Goal: Task Accomplishment & Management: Manage account settings

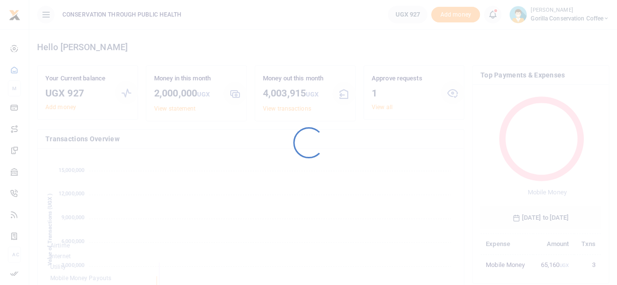
scroll to position [129, 113]
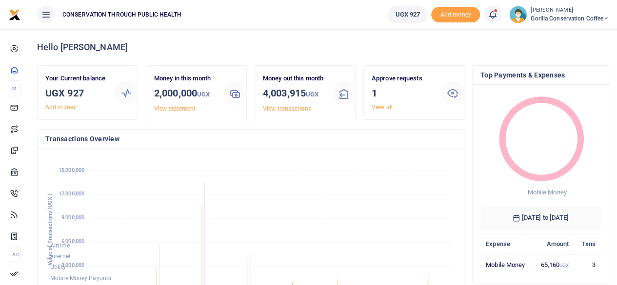
click at [565, 15] on span "Gorilla Conservation Coffee" at bounding box center [570, 18] width 79 height 9
click at [559, 36] on link "Switch accounts" at bounding box center [572, 36] width 77 height 14
click at [63, 106] on link "Add money" at bounding box center [60, 107] width 31 height 7
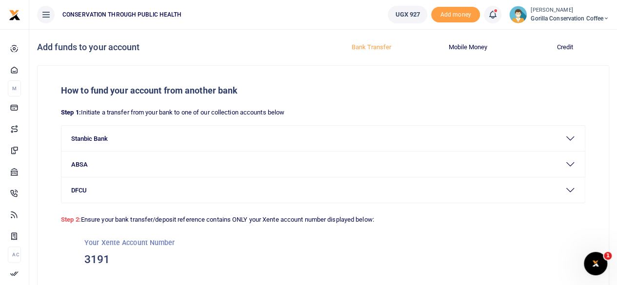
click at [582, 15] on span "Gorilla Conservation Coffee" at bounding box center [570, 18] width 79 height 9
click at [563, 36] on link "Switch accounts" at bounding box center [572, 36] width 77 height 14
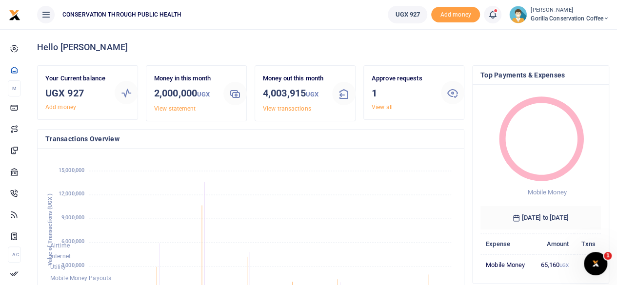
click at [565, 12] on small "[PERSON_NAME]" at bounding box center [570, 10] width 79 height 8
click at [562, 34] on link "Switch accounts" at bounding box center [572, 36] width 77 height 14
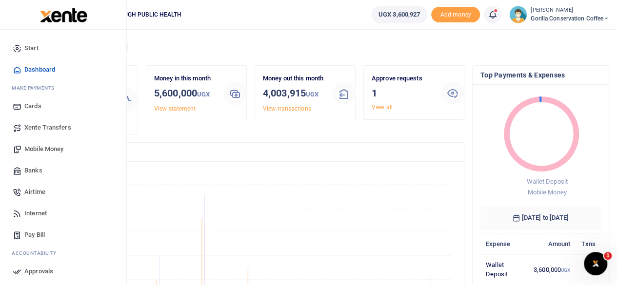
click at [57, 128] on span "Xente Transfers" at bounding box center [47, 128] width 47 height 10
